Goal: Information Seeking & Learning: Learn about a topic

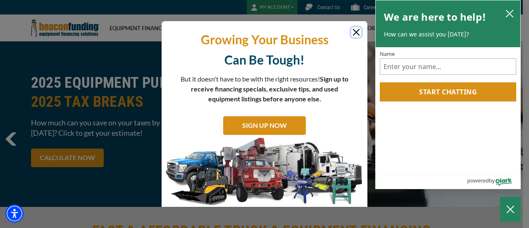
drag, startPoint x: 354, startPoint y: 33, endPoint x: 387, endPoint y: 24, distance: 34.7
click at [354, 33] on button "Close" at bounding box center [356, 32] width 10 height 10
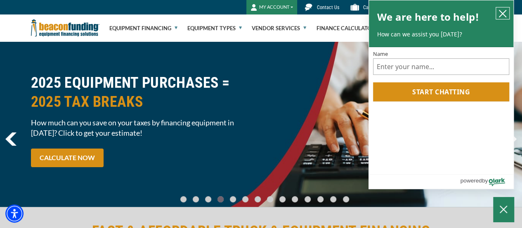
click at [508, 14] on button "close chatbox" at bounding box center [502, 13] width 13 height 12
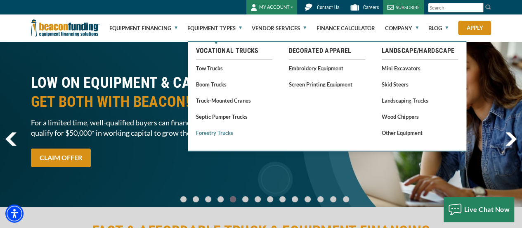
click at [217, 133] on link "Forestry Trucks" at bounding box center [234, 132] width 76 height 10
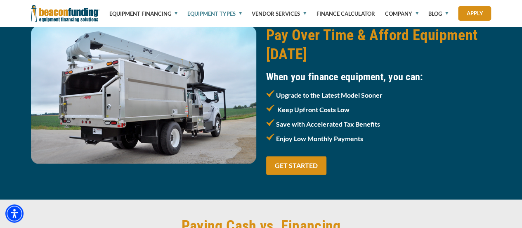
scroll to position [865, 0]
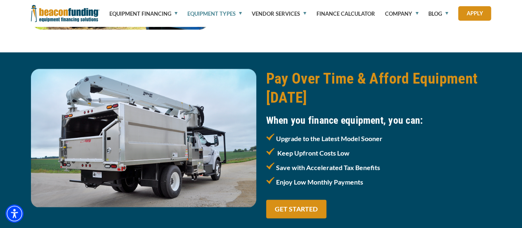
scroll to position [822, 0]
